Goal: Task Accomplishment & Management: Manage account settings

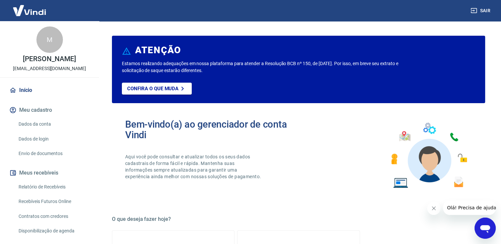
click at [283, 157] on div "Bem-vindo(a) ao gerenciador de conta Vindi Aqui você pode consultar e atualizar…" at bounding box center [211, 155] width 173 height 73
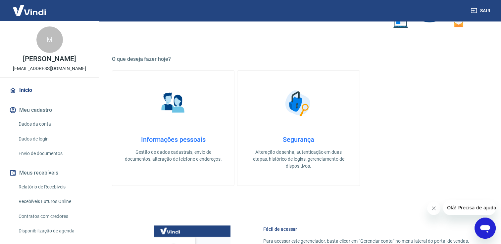
scroll to position [159, 0]
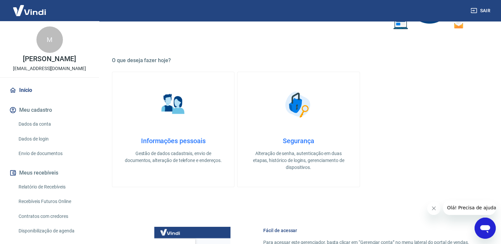
click at [171, 109] on img at bounding box center [173, 104] width 33 height 33
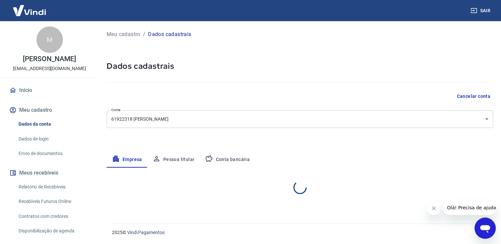
select select "ES"
select select "business"
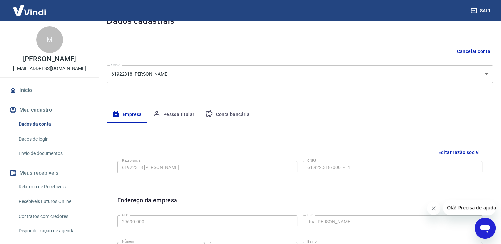
scroll to position [34, 0]
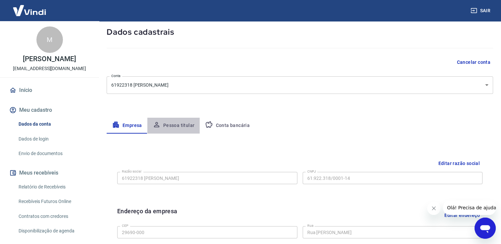
click at [175, 125] on button "Pessoa titular" at bounding box center [173, 126] width 53 height 16
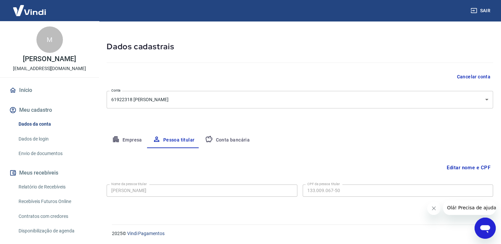
scroll to position [20, 0]
click at [241, 137] on button "Conta bancária" at bounding box center [227, 140] width 55 height 16
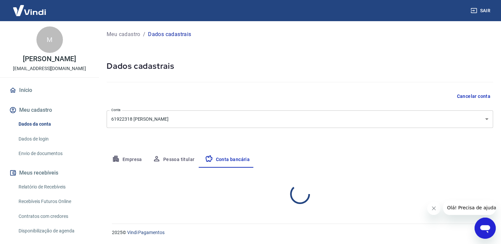
select select "3"
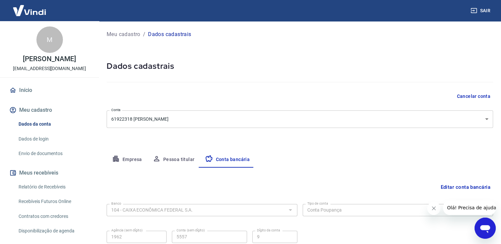
click at [314, 162] on div "Empresa Pessoa titular Conta bancária" at bounding box center [300, 160] width 386 height 16
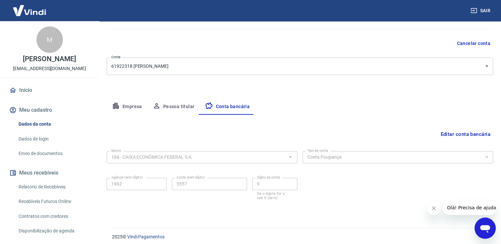
scroll to position [57, 0]
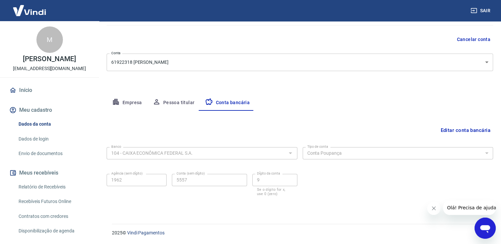
click at [296, 117] on div "Editar conta bancária Banco 104 - CAIXA ECONÔMICA FEDERAL S.A. Banco Tipo de co…" at bounding box center [300, 159] width 386 height 97
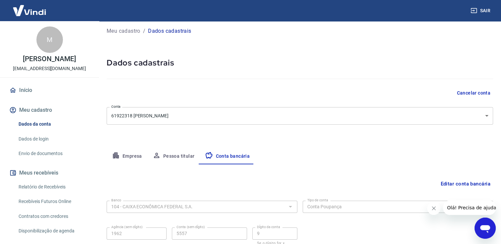
scroll to position [0, 0]
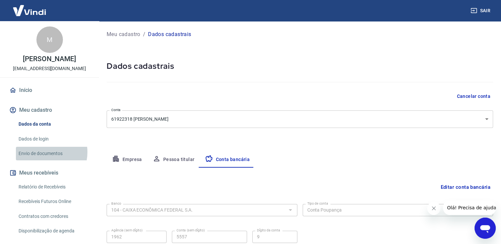
click at [43, 152] on link "Envio de documentos" at bounding box center [53, 154] width 75 height 14
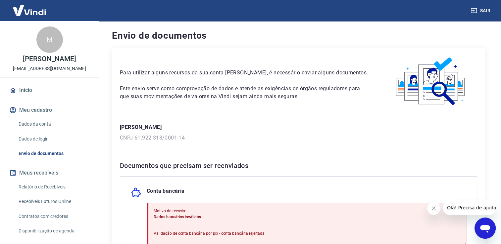
click at [295, 175] on div "Documentos que precisam ser reenviados Conta bancária Motivo do reenvio: Dados …" at bounding box center [298, 222] width 357 height 124
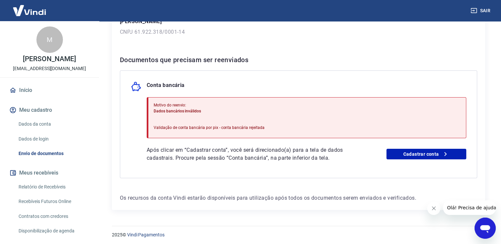
scroll to position [108, 0]
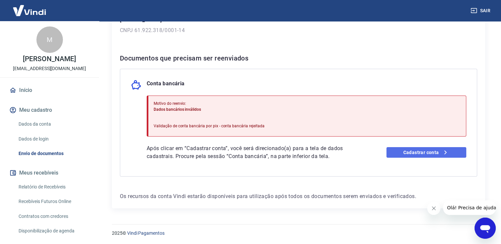
click at [422, 152] on link "Cadastrar conta" at bounding box center [426, 152] width 80 height 11
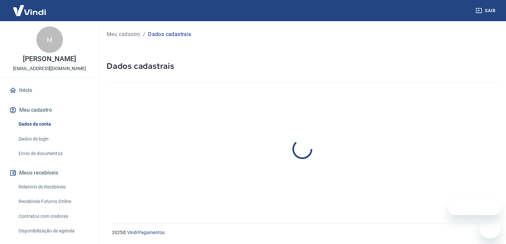
select select "ES"
select select "business"
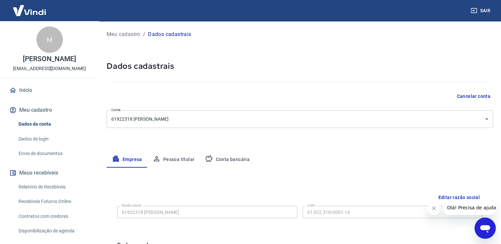
click at [388, 161] on div "Empresa Pessoa titular Conta bancária" at bounding box center [300, 160] width 386 height 16
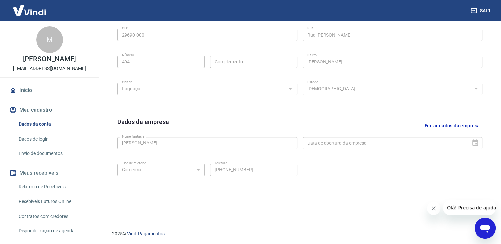
scroll to position [233, 0]
click at [433, 208] on icon "Fechar mensagem da empresa" at bounding box center [433, 208] width 3 height 3
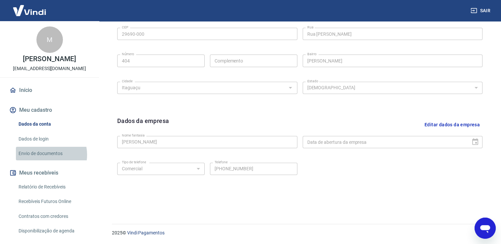
click at [43, 155] on link "Envio de documentos" at bounding box center [53, 154] width 75 height 14
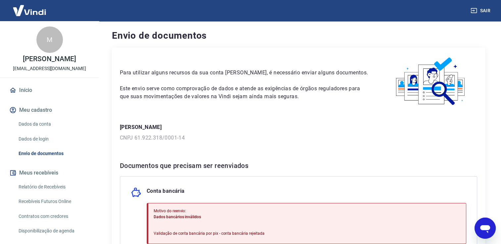
click at [315, 183] on div "Conta bancária Motivo do reenvio: Dados bancários inválidos Validação de conta …" at bounding box center [298, 230] width 357 height 108
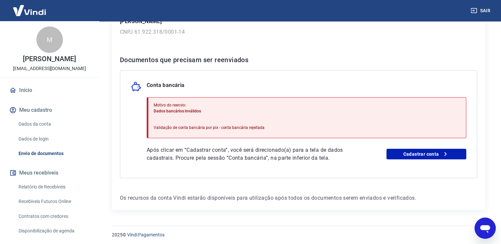
scroll to position [108, 0]
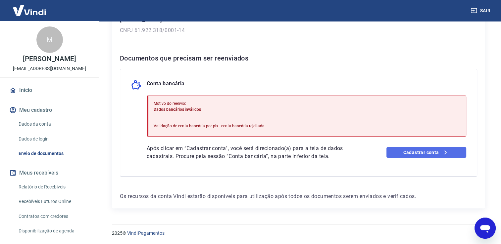
click at [431, 154] on link "Cadastrar conta" at bounding box center [426, 152] width 80 height 11
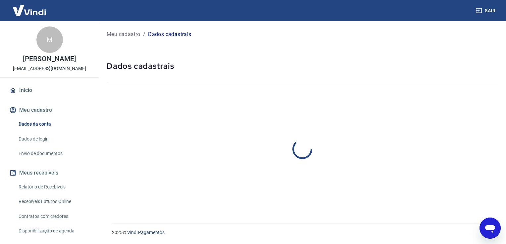
select select "ES"
select select "business"
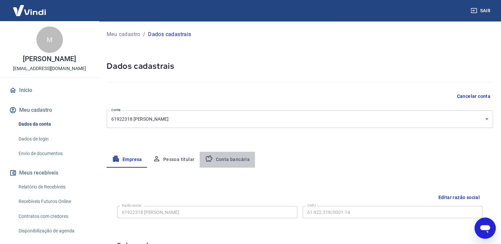
click at [235, 162] on button "Conta bancária" at bounding box center [227, 160] width 55 height 16
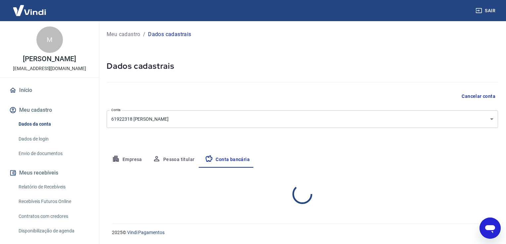
select select "3"
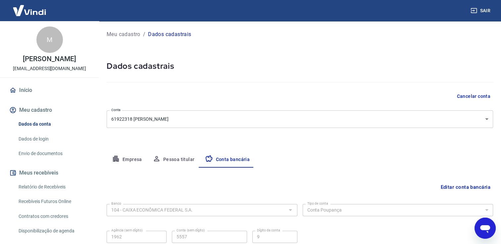
click at [356, 177] on div "Editar conta bancária Banco 104 - CAIXA ECONÔMICA FEDERAL S.A. Banco Tipo de co…" at bounding box center [300, 216] width 386 height 97
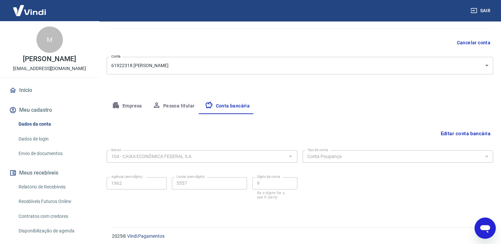
scroll to position [57, 0]
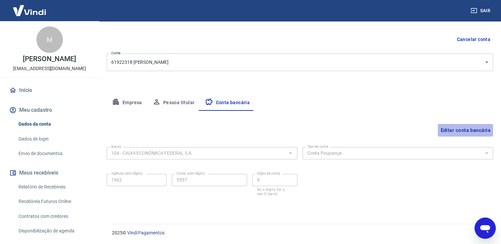
click at [454, 128] on button "Editar conta bancária" at bounding box center [464, 130] width 55 height 13
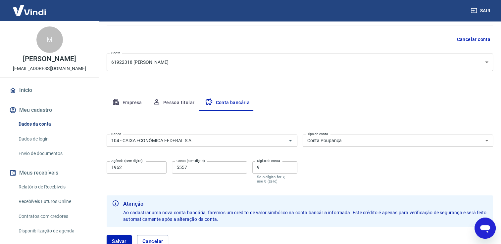
click at [401, 178] on div "Banco 104 - CAIXA ECONÔMICA FEDERAL S.A. Banco Tipo de conta Conta Corrente Con…" at bounding box center [300, 158] width 386 height 53
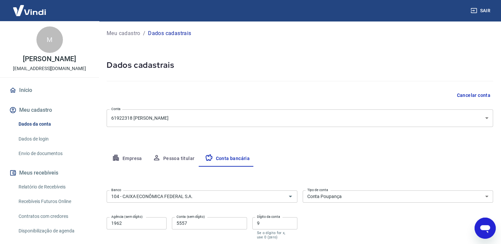
scroll to position [0, 0]
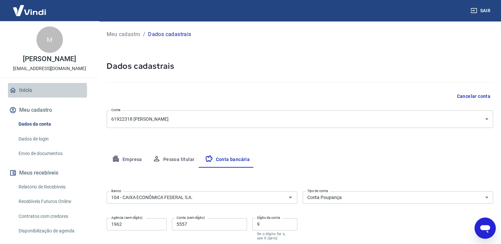
click at [27, 91] on link "Início" at bounding box center [49, 90] width 83 height 15
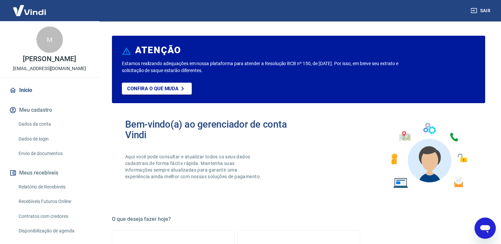
click at [299, 183] on div "Bem-vindo(a) ao gerenciador de conta Vindi Aqui você pode consultar e atualizar…" at bounding box center [298, 156] width 373 height 94
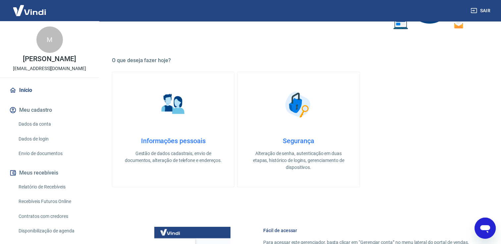
scroll to position [146, 0]
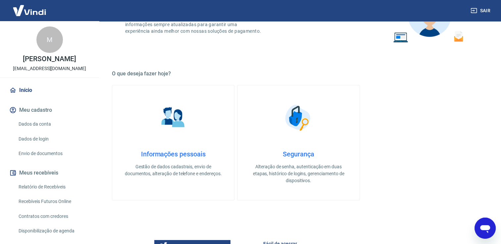
click at [297, 147] on link "Segurança Alteração de senha, autenticação em duas etapas, histórico de logins,…" at bounding box center [298, 142] width 122 height 115
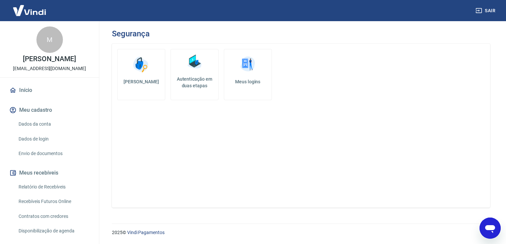
click at [197, 85] on h5 "Autenticação em duas etapas" at bounding box center [194, 82] width 42 height 13
